Goal: Task Accomplishment & Management: Complete application form

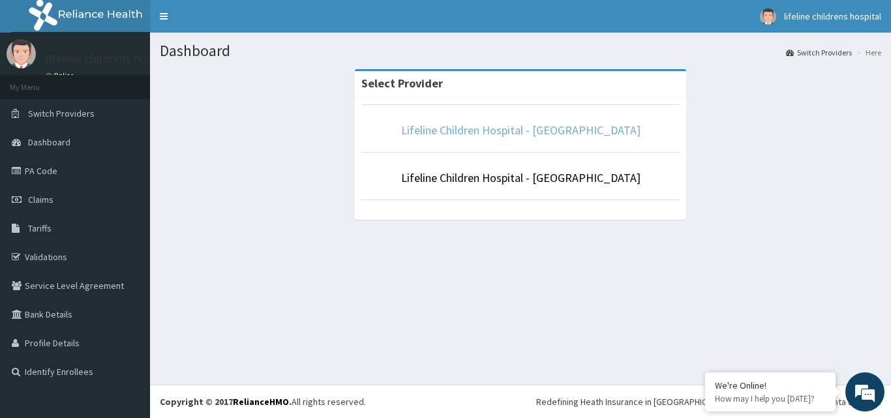
click at [561, 136] on link "Lifeline Children Hospital - [GEOGRAPHIC_DATA]" at bounding box center [520, 130] width 239 height 15
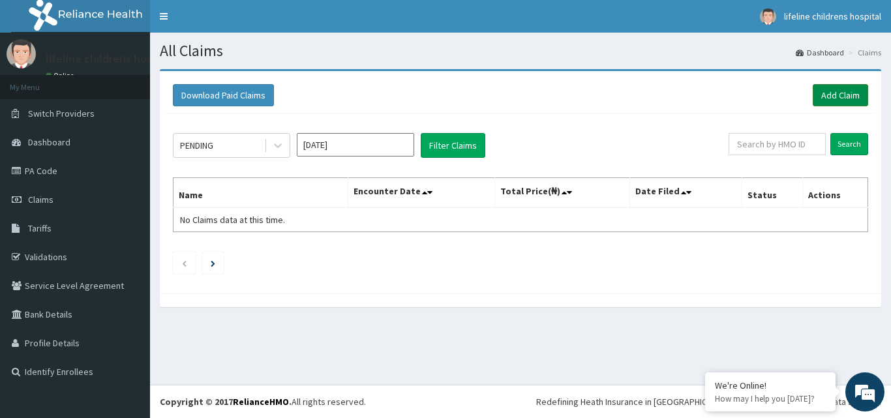
click at [851, 93] on link "Add Claim" at bounding box center [839, 95] width 55 height 22
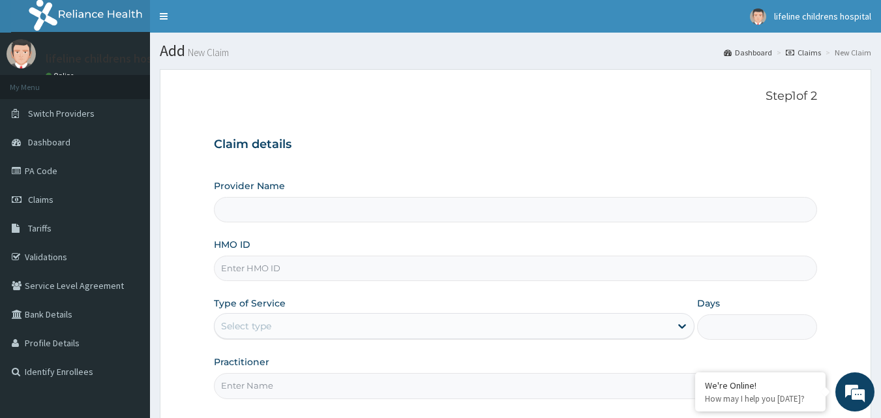
type input "Lifeline Children Hospital - [GEOGRAPHIC_DATA]"
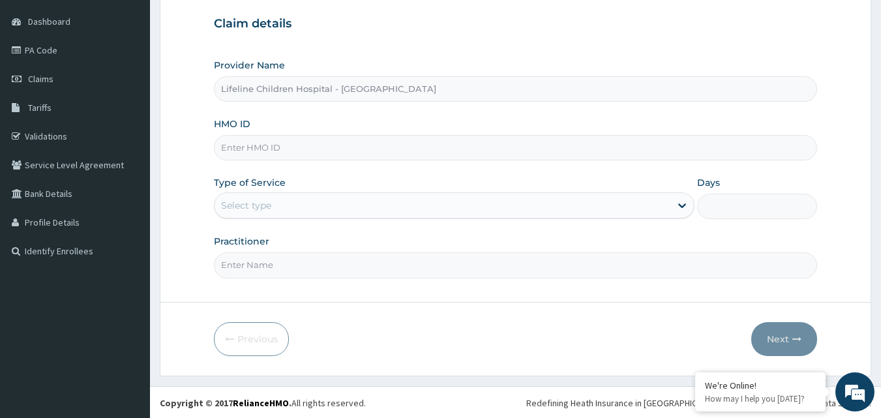
scroll to position [122, 0]
click at [381, 137] on input "HMO ID" at bounding box center [516, 146] width 604 height 25
paste input "NTH/10021/C"
type input "NTH/10021/C"
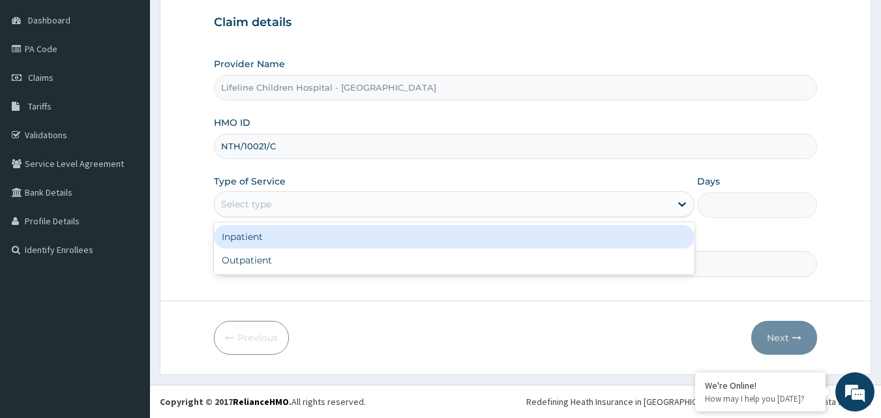
click at [419, 215] on div "Select type" at bounding box center [454, 204] width 480 height 26
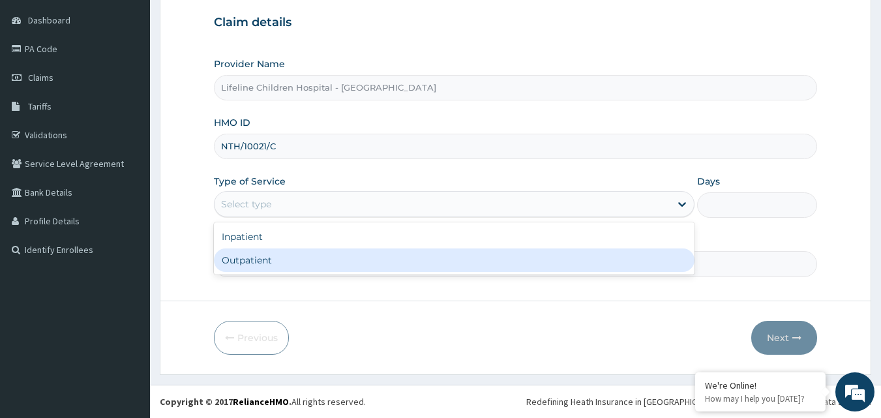
scroll to position [0, 0]
click at [436, 263] on div "Outpatient" at bounding box center [454, 259] width 480 height 23
type input "1"
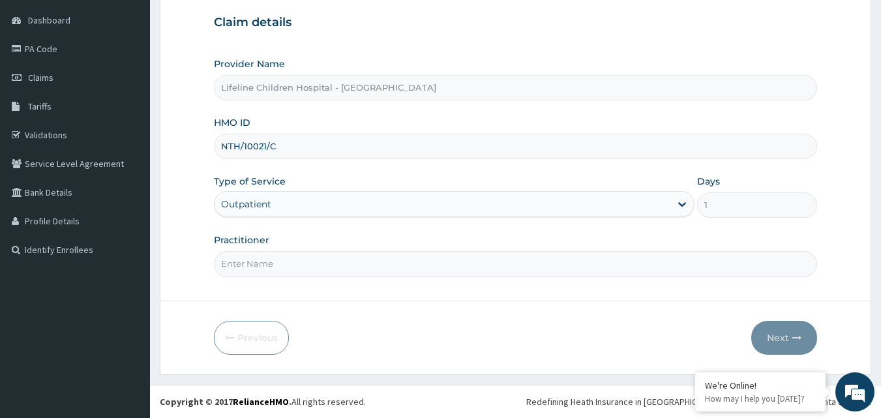
click at [447, 270] on input "Practitioner" at bounding box center [516, 263] width 604 height 25
type input "OKONKWO"
click at [777, 344] on button "Next" at bounding box center [784, 338] width 66 height 34
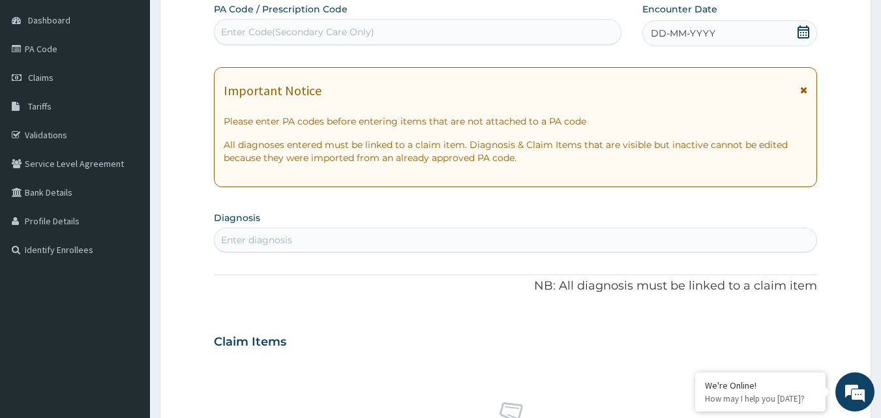
click at [685, 43] on div "DD-MM-YYYY" at bounding box center [729, 33] width 175 height 26
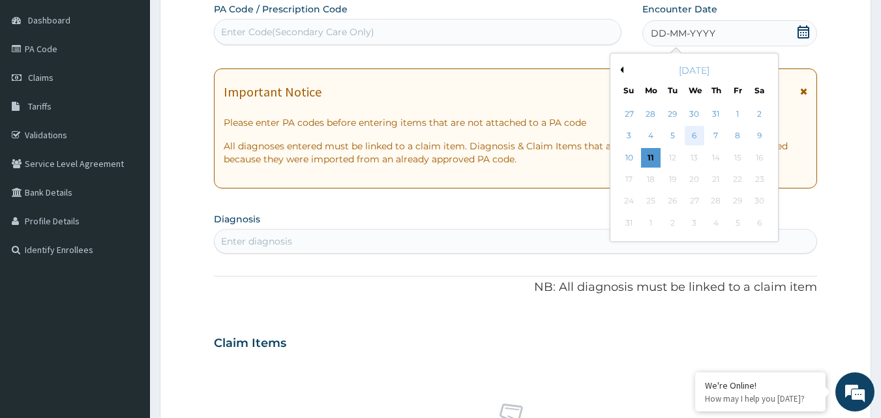
click at [688, 136] on div "6" at bounding box center [695, 136] width 20 height 20
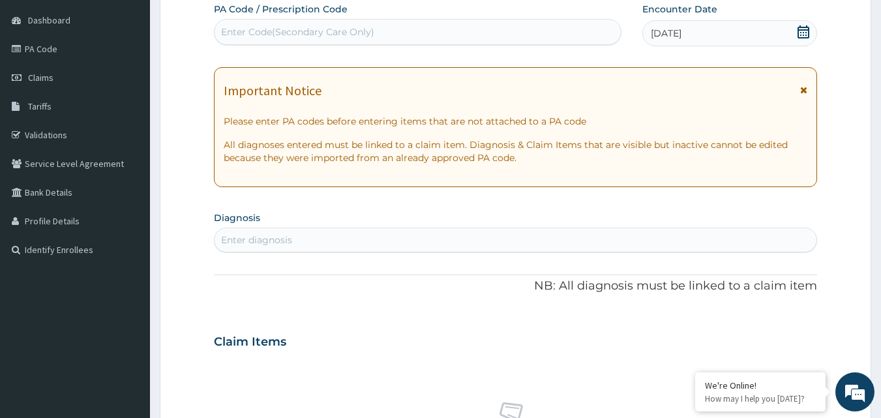
click at [559, 237] on div "Enter diagnosis" at bounding box center [515, 239] width 602 height 21
type input "FEVER"
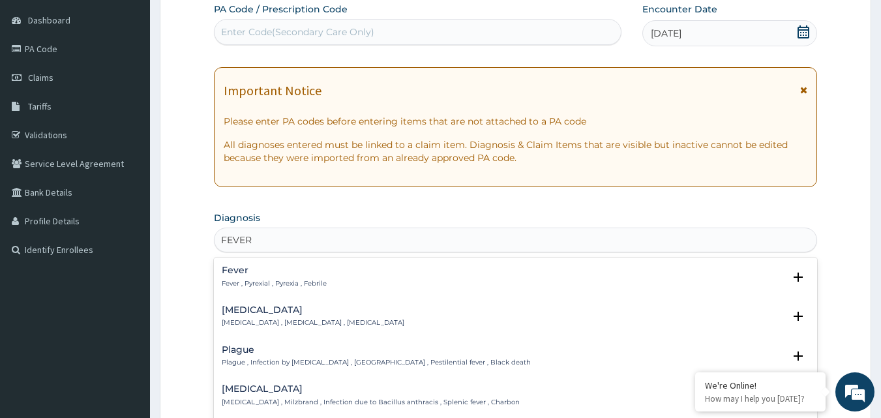
click at [289, 282] on p "Fever , Pyrexial , Pyrexia , Febrile" at bounding box center [274, 283] width 105 height 9
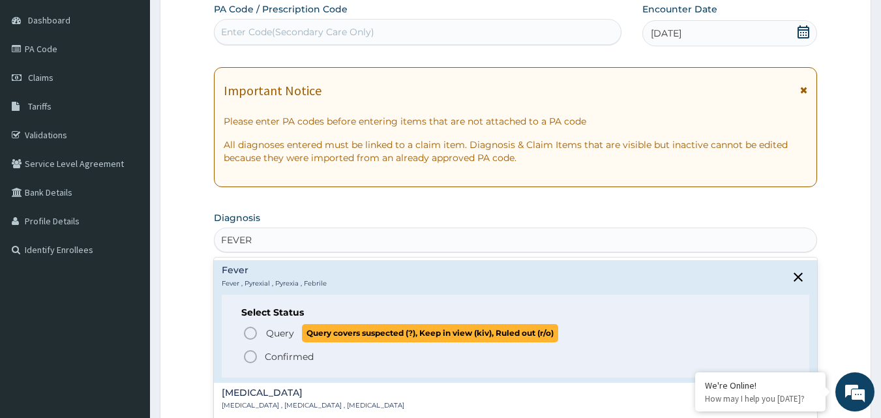
click at [252, 327] on circle "status option query" at bounding box center [250, 333] width 12 height 12
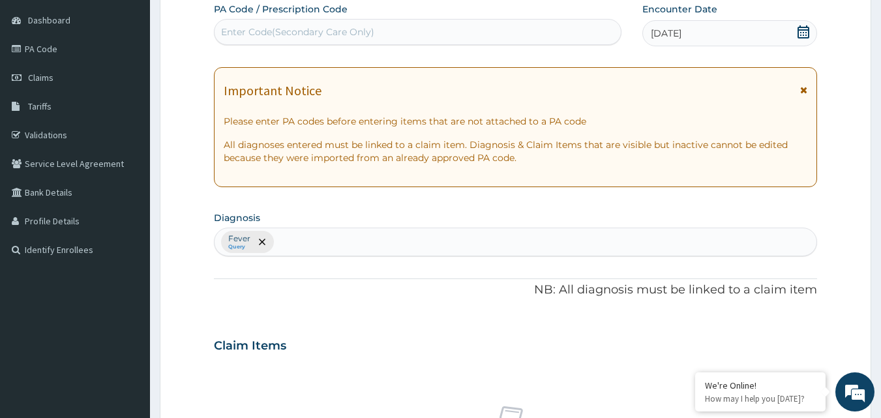
scroll to position [522, 0]
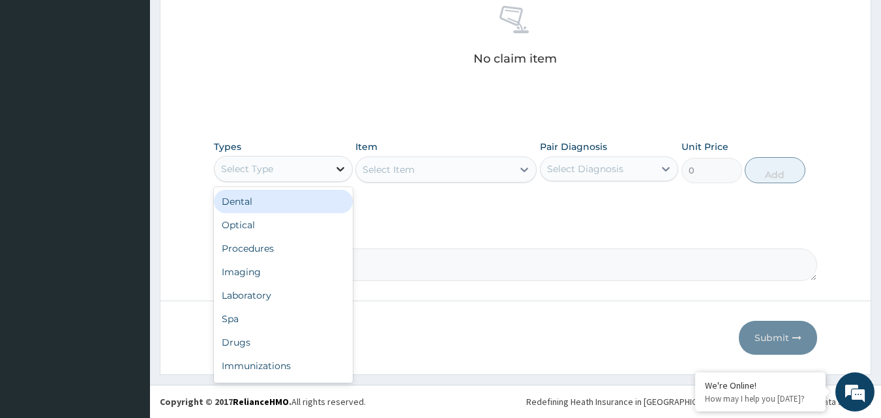
click at [344, 173] on icon at bounding box center [340, 168] width 13 height 13
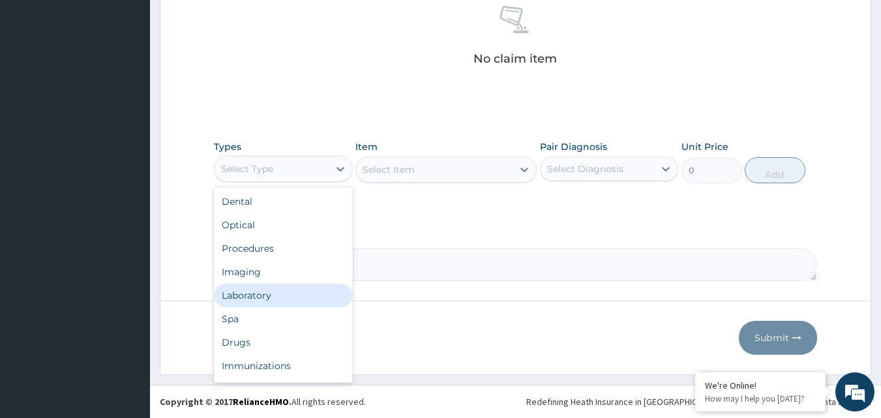
click at [290, 294] on div "Laboratory" at bounding box center [283, 295] width 139 height 23
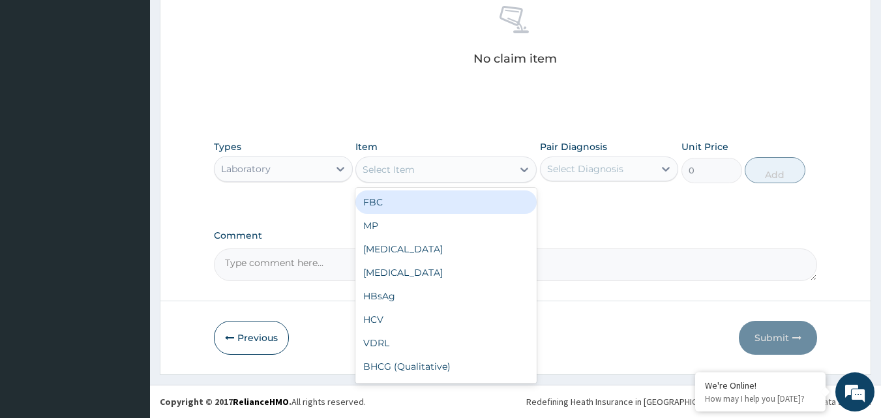
click at [439, 172] on div "Select Item" at bounding box center [434, 169] width 156 height 21
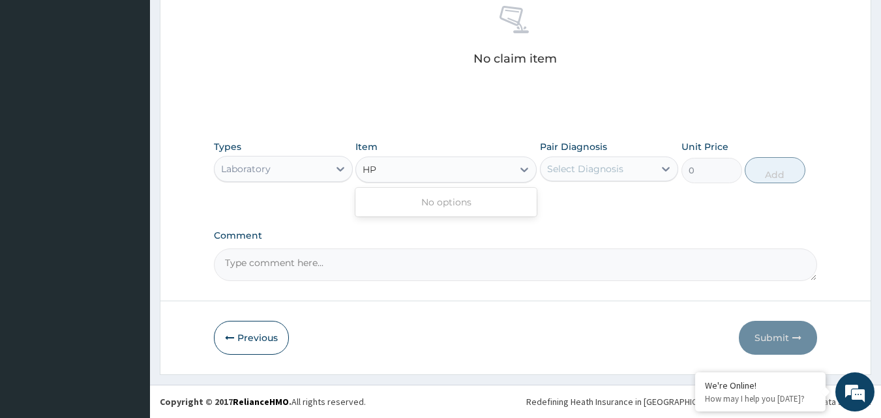
type input "H"
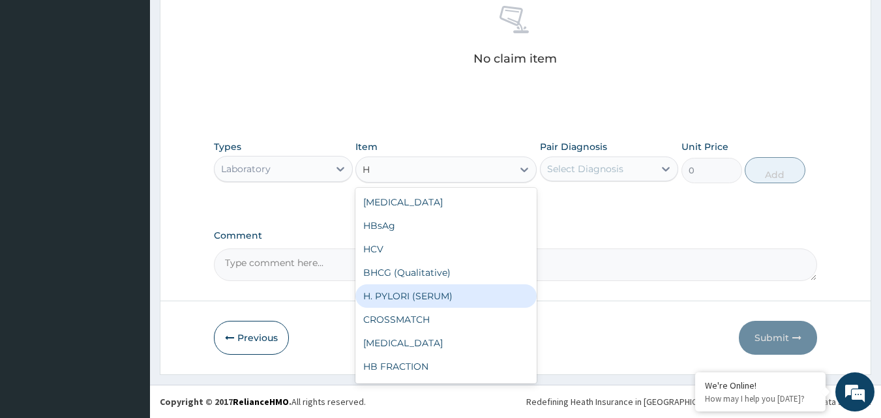
click at [484, 288] on div "H. PYLORI (SERUM)" at bounding box center [445, 295] width 181 height 23
type input "7000"
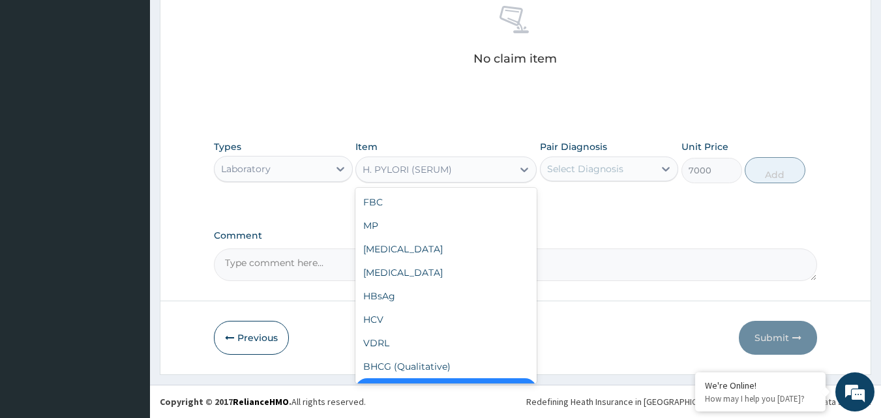
scroll to position [26, 0]
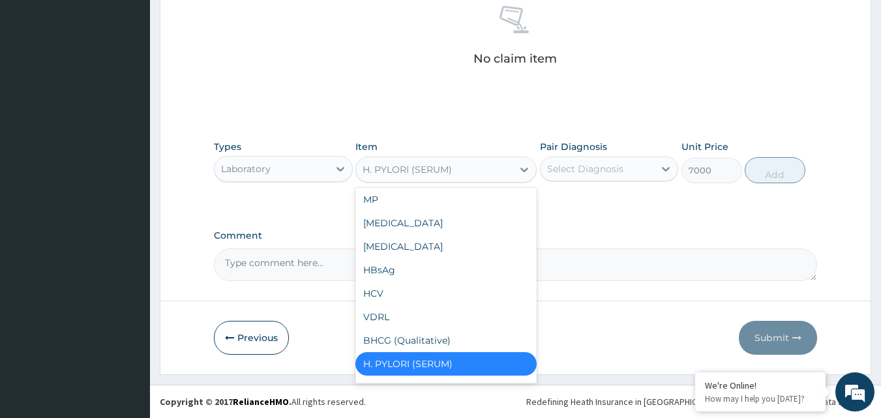
click at [479, 171] on div "H. PYLORI (SERUM)" at bounding box center [434, 169] width 156 height 21
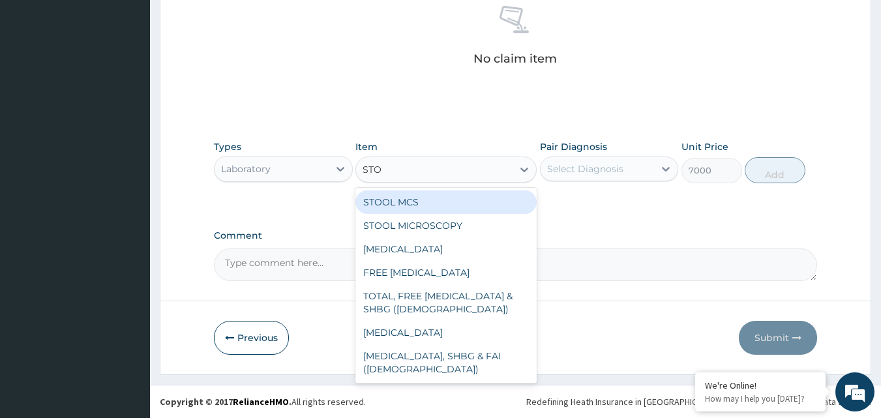
type input "STOO"
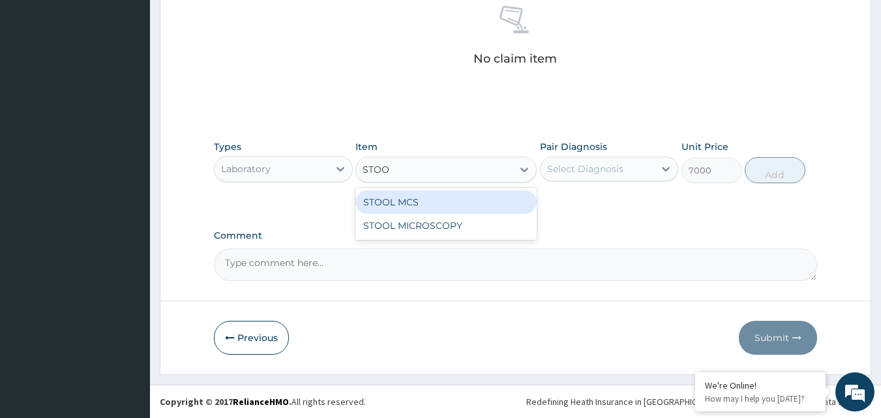
click at [497, 205] on div "STOOL MCS" at bounding box center [445, 201] width 181 height 23
type input "8500"
